Goal: Information Seeking & Learning: Check status

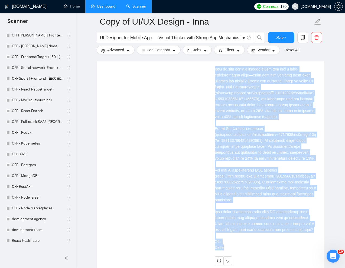
click at [104, 9] on link "Dashboard" at bounding box center [103, 6] width 25 height 5
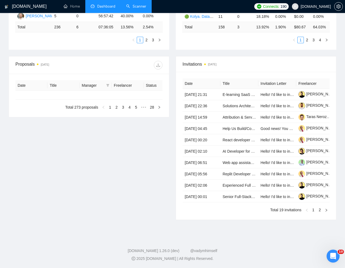
type input "[DATE]"
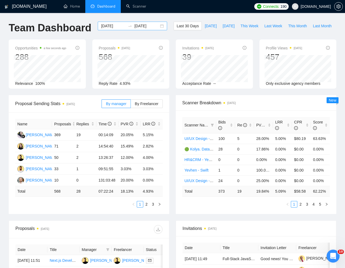
click at [111, 25] on input "[DATE]" at bounding box center [113, 26] width 25 height 6
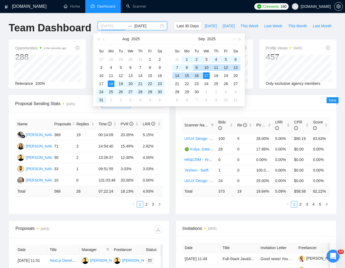
type input "[DATE]"
click at [205, 58] on div "3" at bounding box center [206, 59] width 6 height 6
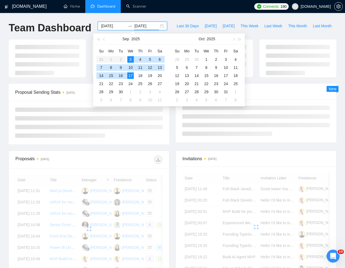
type input "[DATE]"
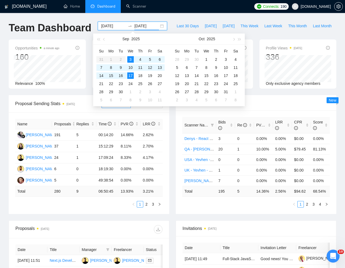
click at [193, 25] on div "Team Dashboard [DATE] [DATE] Last 30 Days [DATE] [DATE] This Week Last Week Thi…" at bounding box center [172, 31] width 334 height 18
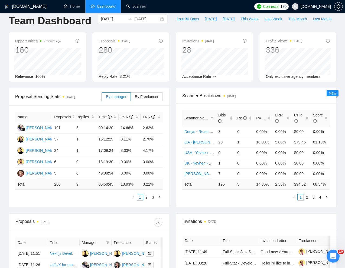
scroll to position [7, 0]
click at [147, 200] on link "2" at bounding box center [146, 197] width 6 height 6
click at [153, 200] on link "3" at bounding box center [153, 197] width 6 height 6
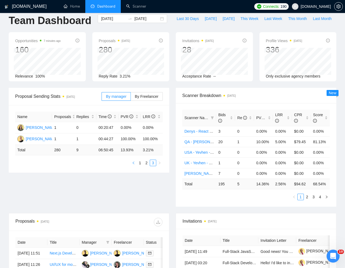
click at [135, 165] on icon "left" at bounding box center [133, 163] width 3 height 3
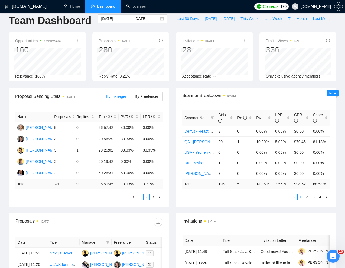
click at [139, 200] on div "Name Proposals Replies Time PVR LRR [PERSON_NAME] 5 0 56:57:42 40.00% 0.00% Inn…" at bounding box center [88, 156] width 147 height 89
click at [139, 200] on link "1" at bounding box center [140, 197] width 6 height 6
click at [140, 99] on span "By Freelancer" at bounding box center [147, 96] width 24 height 4
click at [131, 98] on input "By Freelancer" at bounding box center [131, 98] width 0 height 0
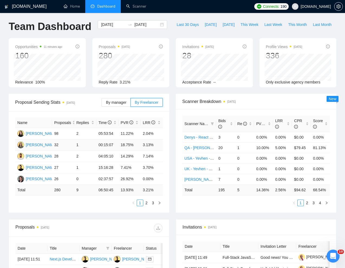
scroll to position [0, 0]
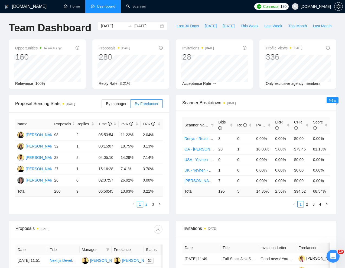
click at [146, 207] on link "2" at bounding box center [146, 205] width 6 height 6
click at [228, 28] on div "Team Dashboard [DATE] [DATE] Last 30 Days [DATE] [DATE] This Week Last Week Thi…" at bounding box center [172, 31] width 334 height 18
click at [184, 154] on td "QA - [PERSON_NAME]" at bounding box center [199, 149] width 34 height 11
click at [186, 151] on link "QA - [PERSON_NAME]" at bounding box center [204, 149] width 40 height 4
click at [198, 127] on span "Scanner Name" at bounding box center [196, 125] width 25 height 4
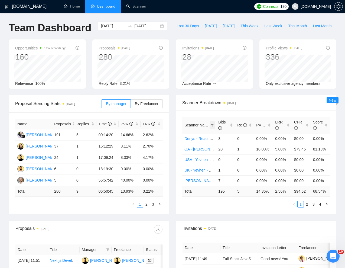
click at [212, 127] on icon "filter" at bounding box center [212, 125] width 3 height 3
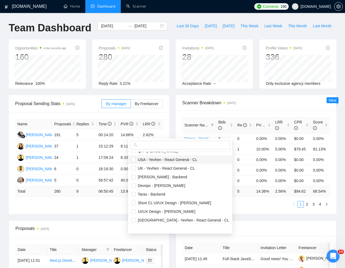
scroll to position [16, 0]
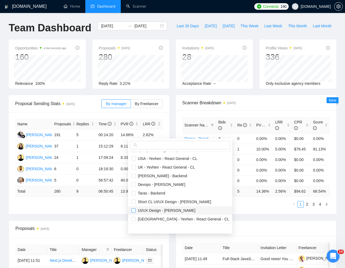
click at [134, 210] on input "checkbox" at bounding box center [133, 211] width 4 height 4
click at [242, 218] on div "Proposal Sending Stats [DATE] By manager By Freelancer Name Proposals Replies T…" at bounding box center [172, 158] width 334 height 126
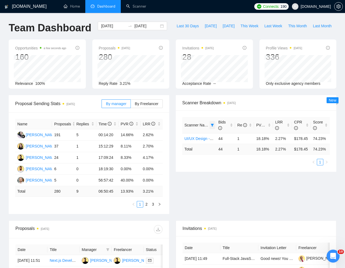
click at [212, 127] on icon "filter" at bounding box center [212, 125] width 3 height 3
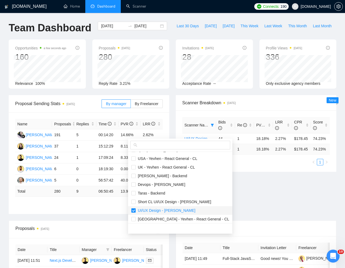
click at [133, 211] on input "checkbox" at bounding box center [133, 211] width 4 height 4
checkbox input "false"
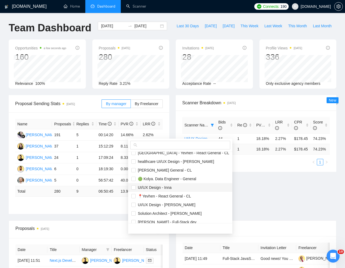
scroll to position [84, 0]
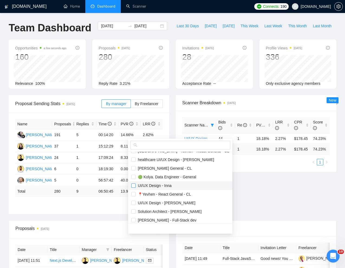
click at [133, 184] on input "checkbox" at bounding box center [133, 186] width 4 height 4
click at [227, 172] on div "Scanner Name Bids Re PVR LRR CPR Score UI/UX Design - Inna 24 0 25.00% 0.00% $0…" at bounding box center [256, 141] width 160 height 61
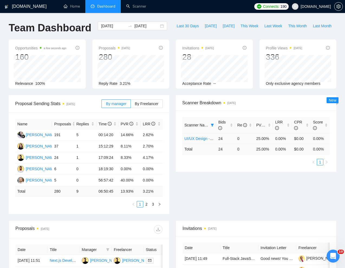
click at [211, 127] on icon "filter" at bounding box center [211, 125] width 3 height 3
click at [212, 127] on icon "filter" at bounding box center [212, 125] width 3 height 3
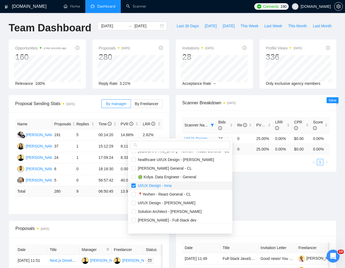
click at [133, 186] on input "checkbox" at bounding box center [133, 186] width 4 height 4
checkbox input "false"
click at [243, 202] on div "Proposal Sending Stats [DATE] By manager By Freelancer Name Proposals Replies T…" at bounding box center [172, 158] width 334 height 126
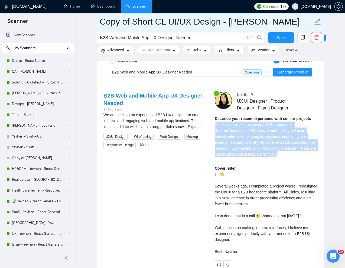
scroll to position [36, 0]
